Goal: Find contact information: Find contact information

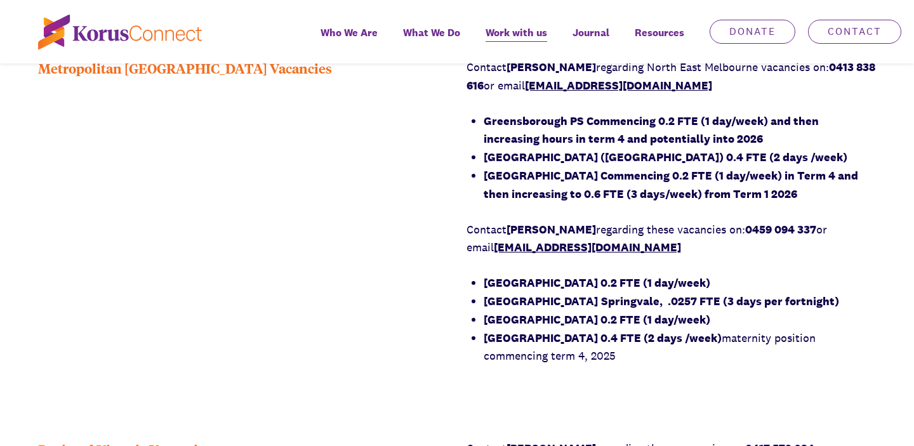
scroll to position [1046, 0]
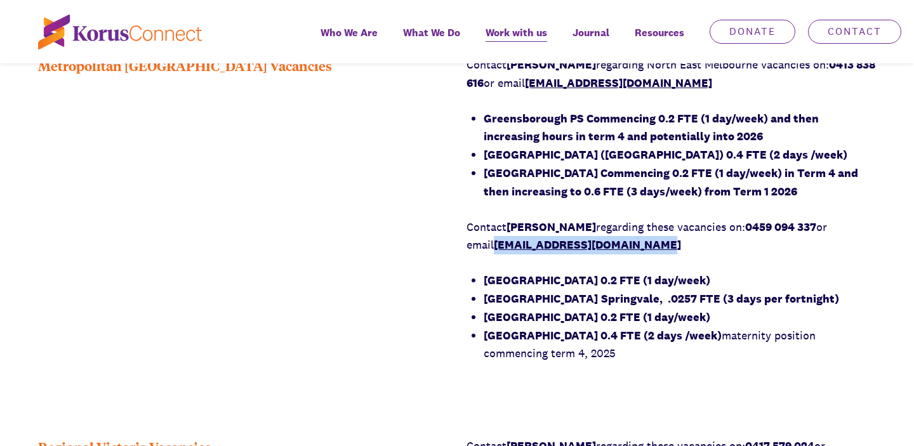
drag, startPoint x: 672, startPoint y: 258, endPoint x: 499, endPoint y: 265, distance: 172.8
click at [499, 255] on p "Contact Garry Tobeck regarding these vacancies on: 0459 094 337 or email gtobec…" at bounding box center [672, 236] width 410 height 37
copy link "[EMAIL_ADDRESS][DOMAIN_NAME]"
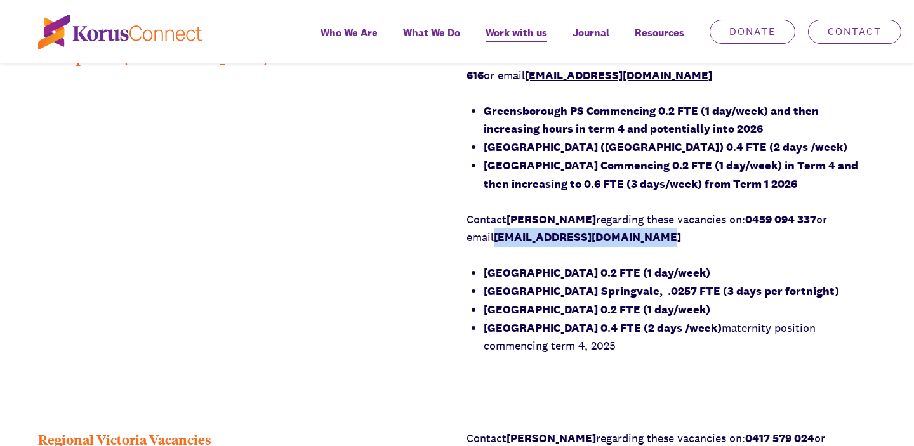
scroll to position [1058, 0]
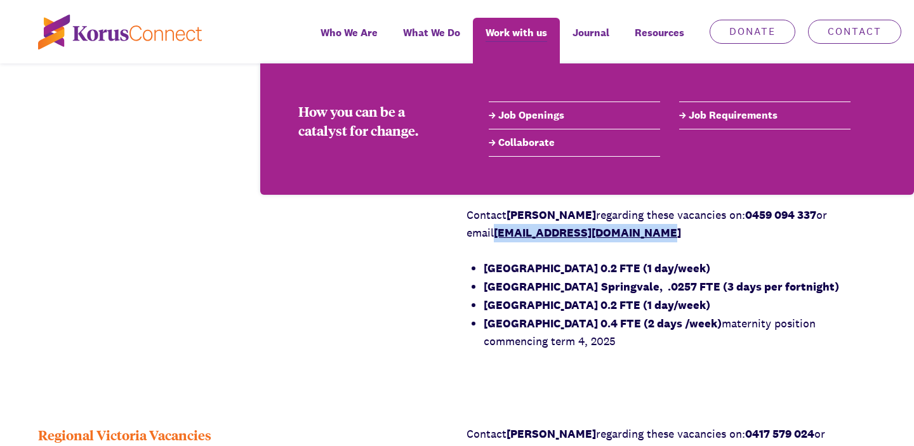
click at [693, 119] on link "Job Requirements" at bounding box center [764, 115] width 171 height 15
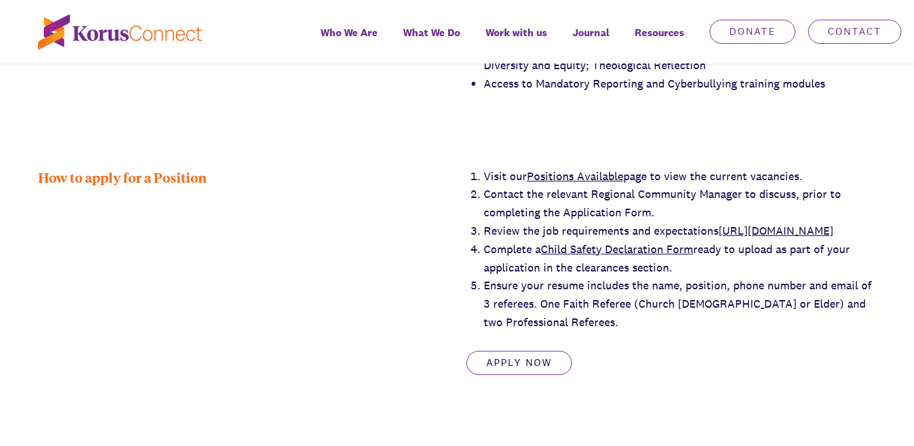
scroll to position [2172, 0]
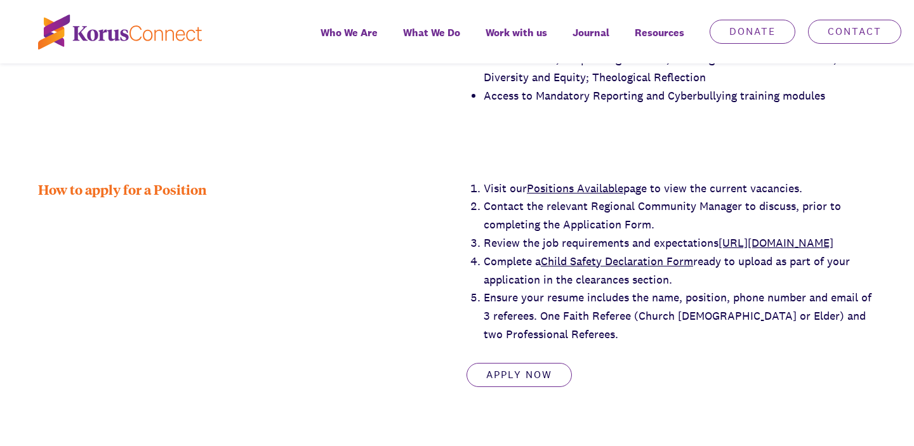
click at [608, 181] on link "Positions Available" at bounding box center [575, 188] width 97 height 15
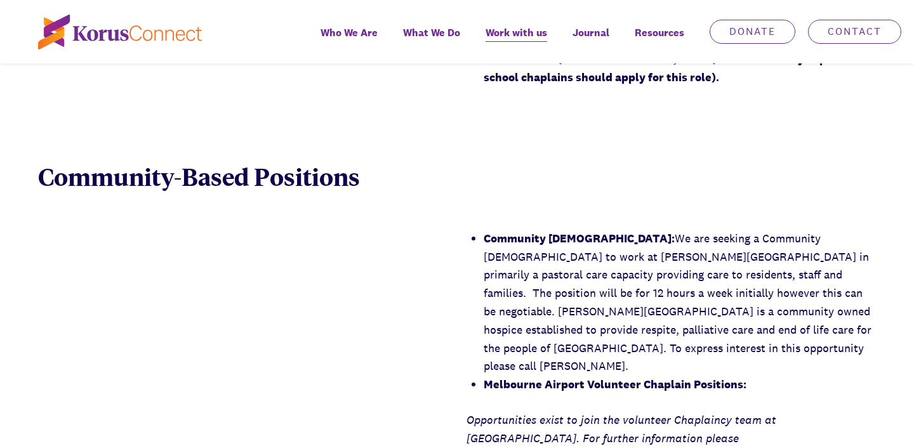
scroll to position [1822, 0]
